Goal: Task Accomplishment & Management: Manage account settings

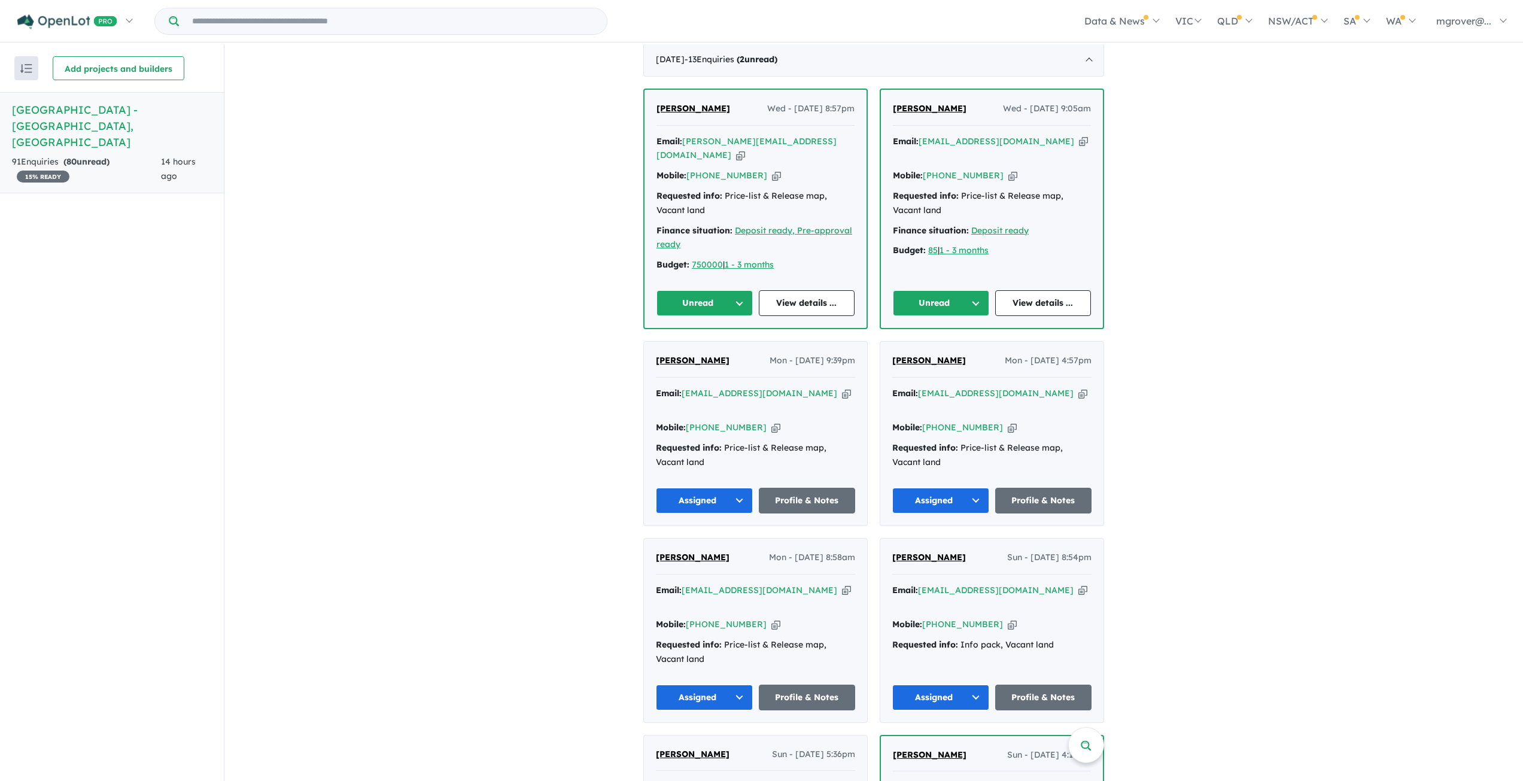
scroll to position [359, 0]
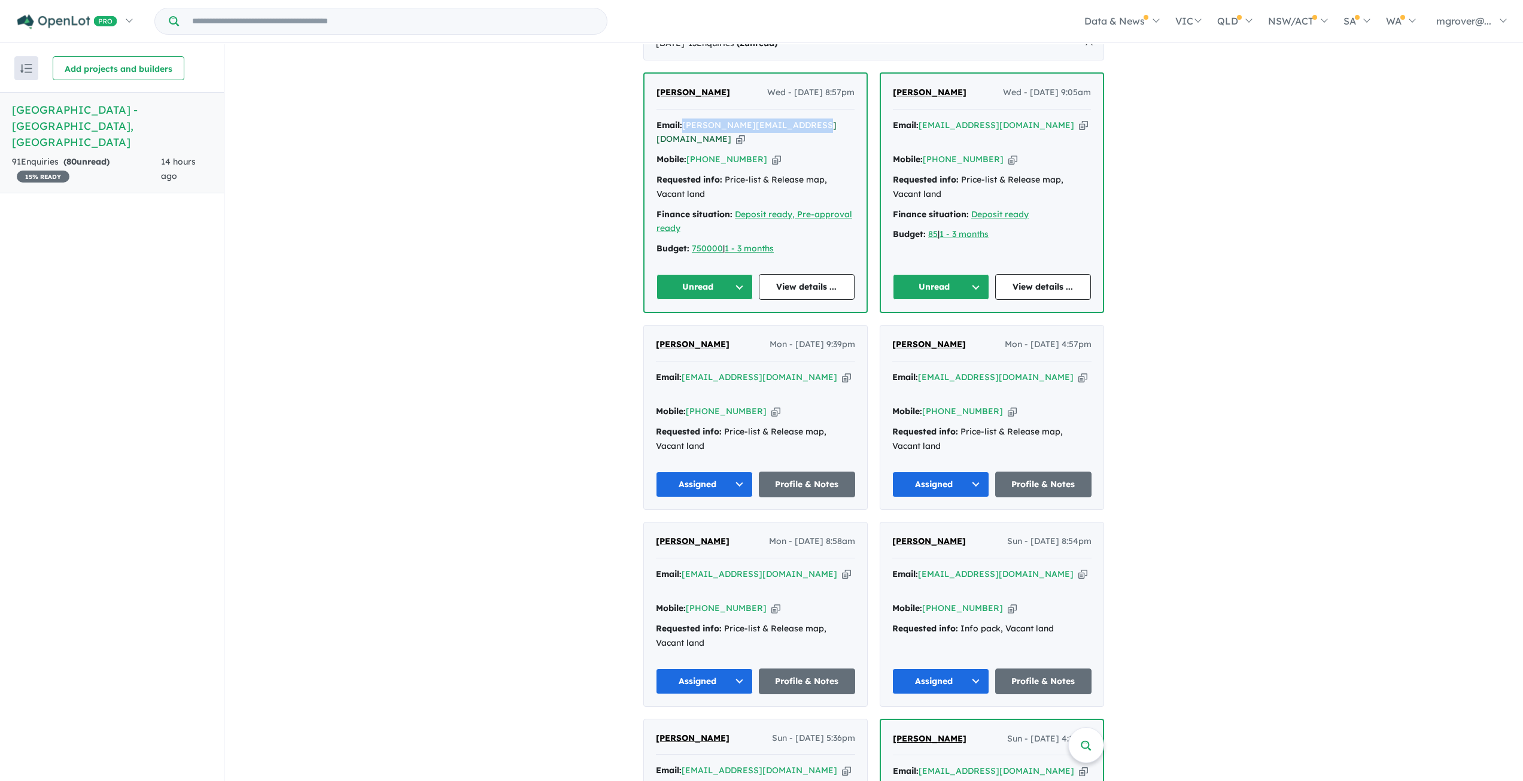
drag, startPoint x: 803, startPoint y: 110, endPoint x: 685, endPoint y: 114, distance: 118.0
click at [685, 119] on div "Email: [PERSON_NAME][EMAIL_ADDRESS][DOMAIN_NAME] Copied!" at bounding box center [756, 133] width 198 height 29
copy a%20Woodlands%20Park%20Estate%20-%20Greenvale"] "[PERSON_NAME][EMAIL_ADDRESS][DOMAIN_NAME]"
click at [739, 274] on button "Unread" at bounding box center [705, 287] width 96 height 26
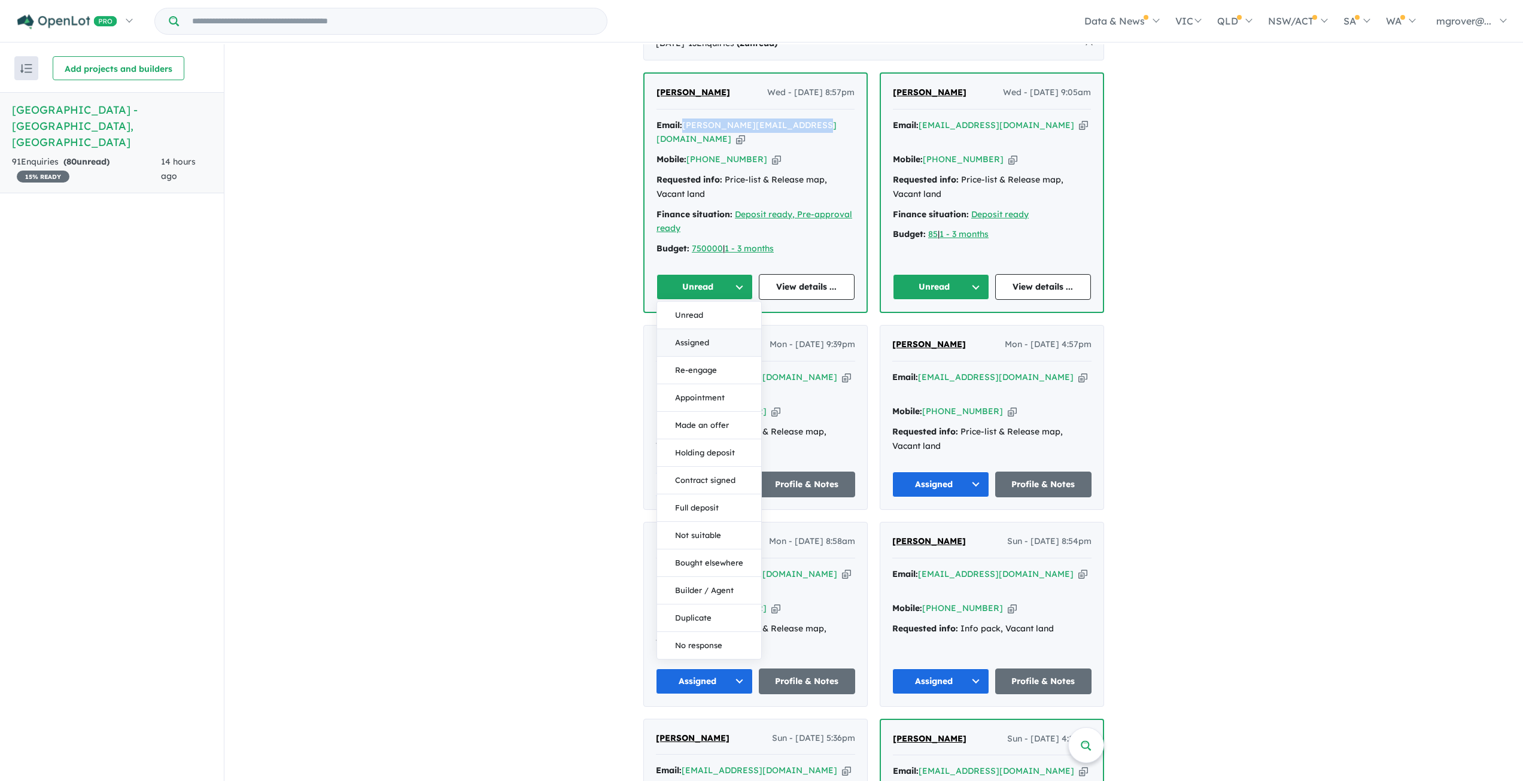
click at [700, 329] on button "Assigned" at bounding box center [709, 343] width 104 height 28
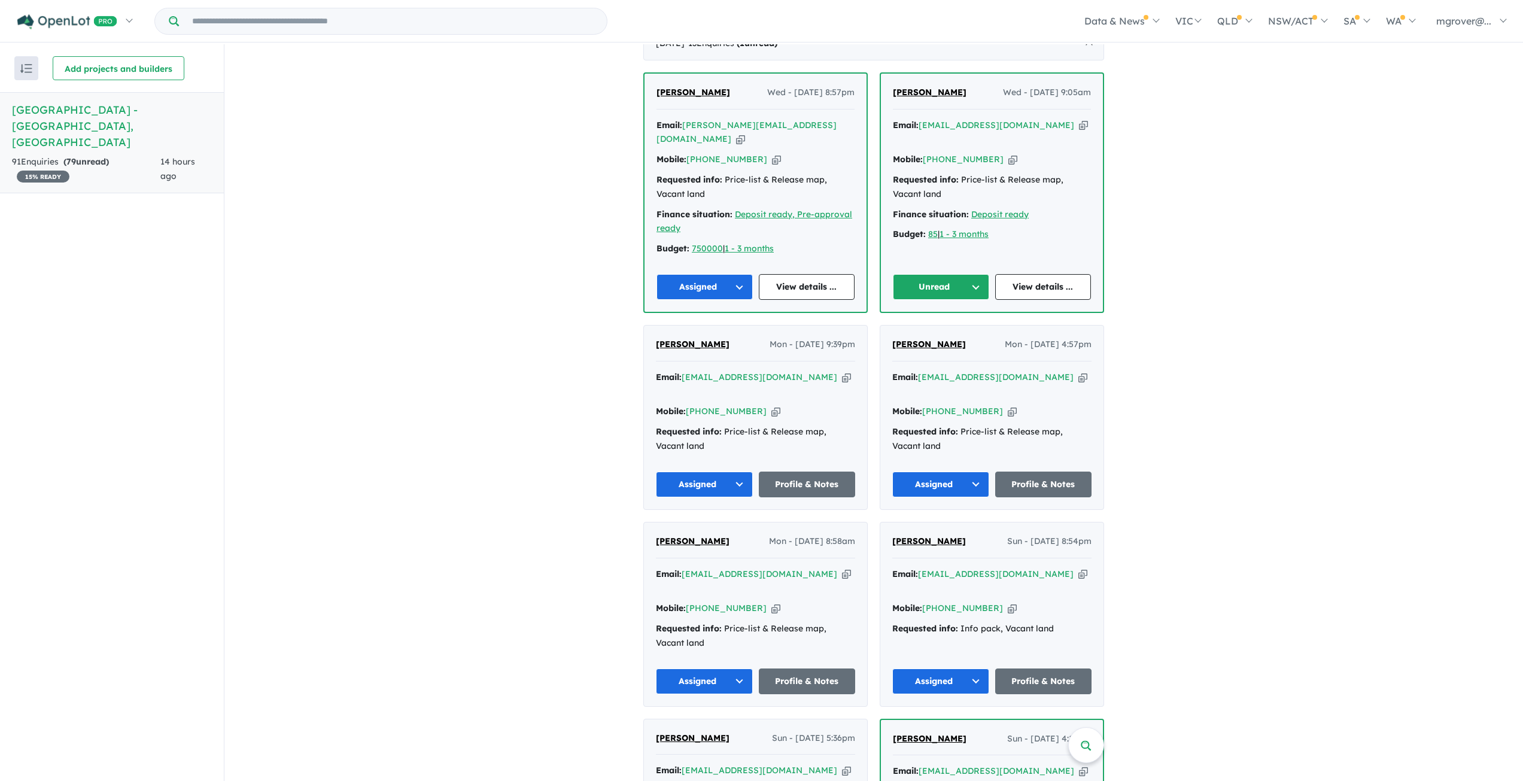
click at [978, 274] on button "Unread" at bounding box center [941, 287] width 96 height 26
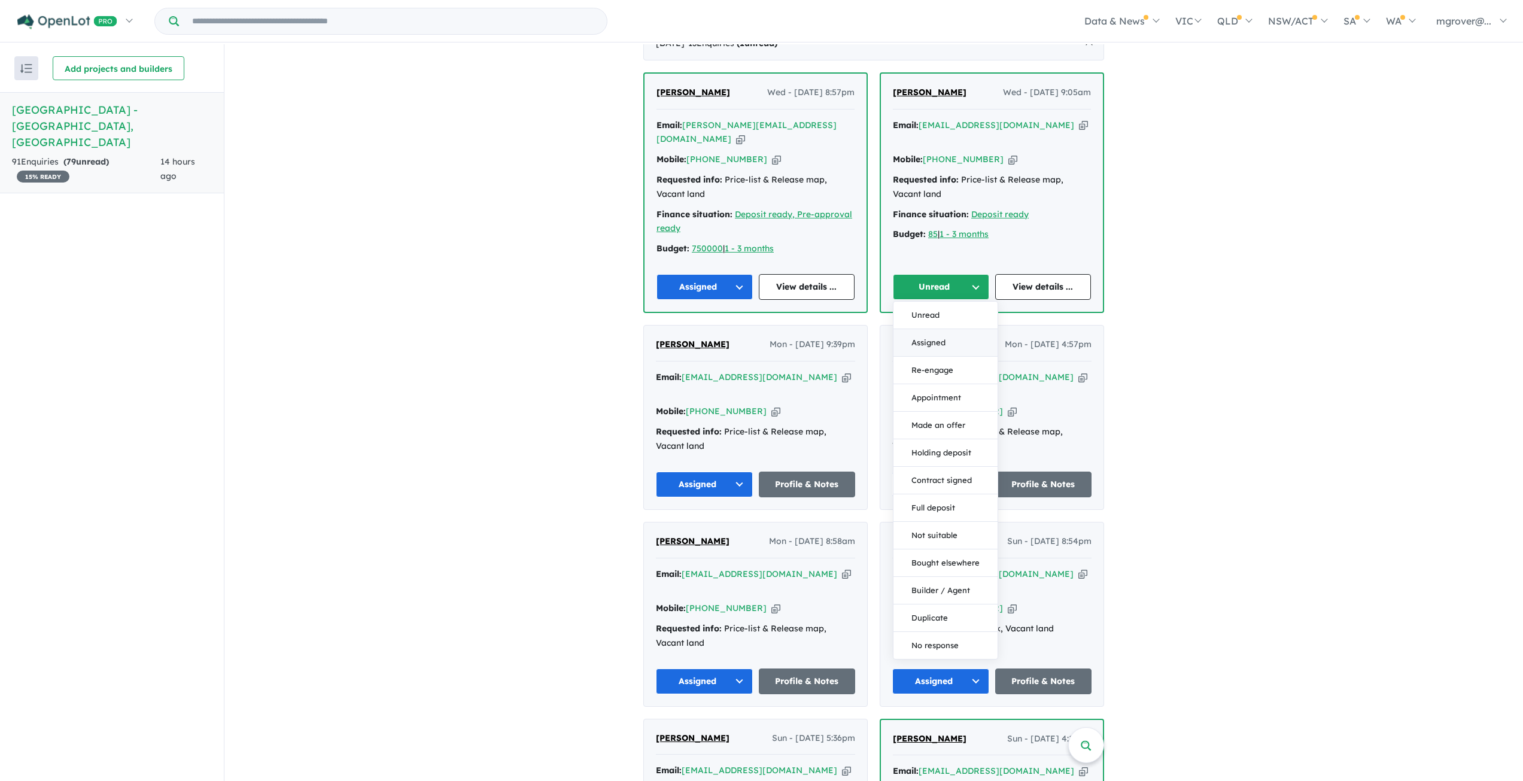
click at [924, 329] on button "Assigned" at bounding box center [946, 343] width 104 height 28
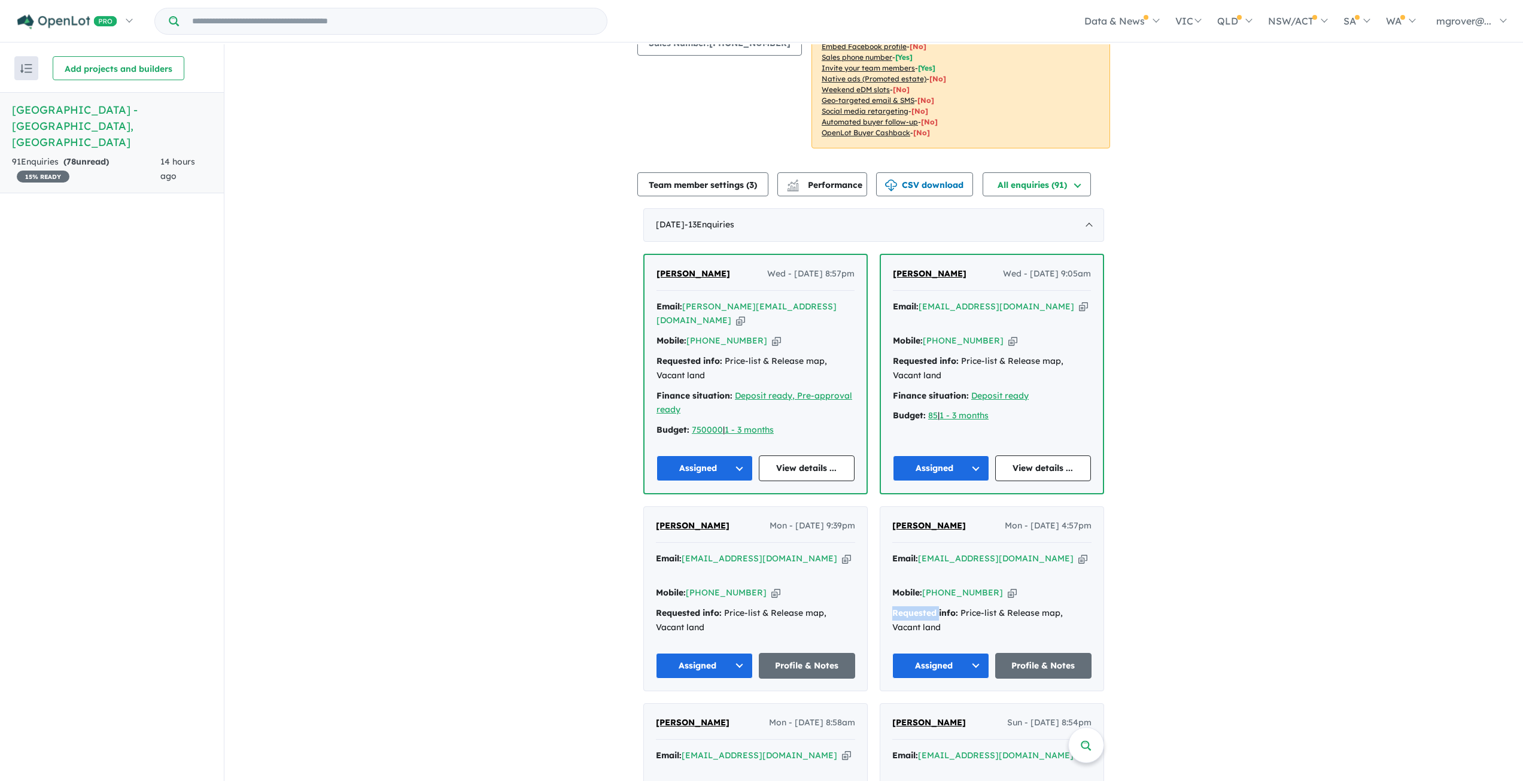
scroll to position [0, 0]
